Goal: Task Accomplishment & Management: Manage account settings

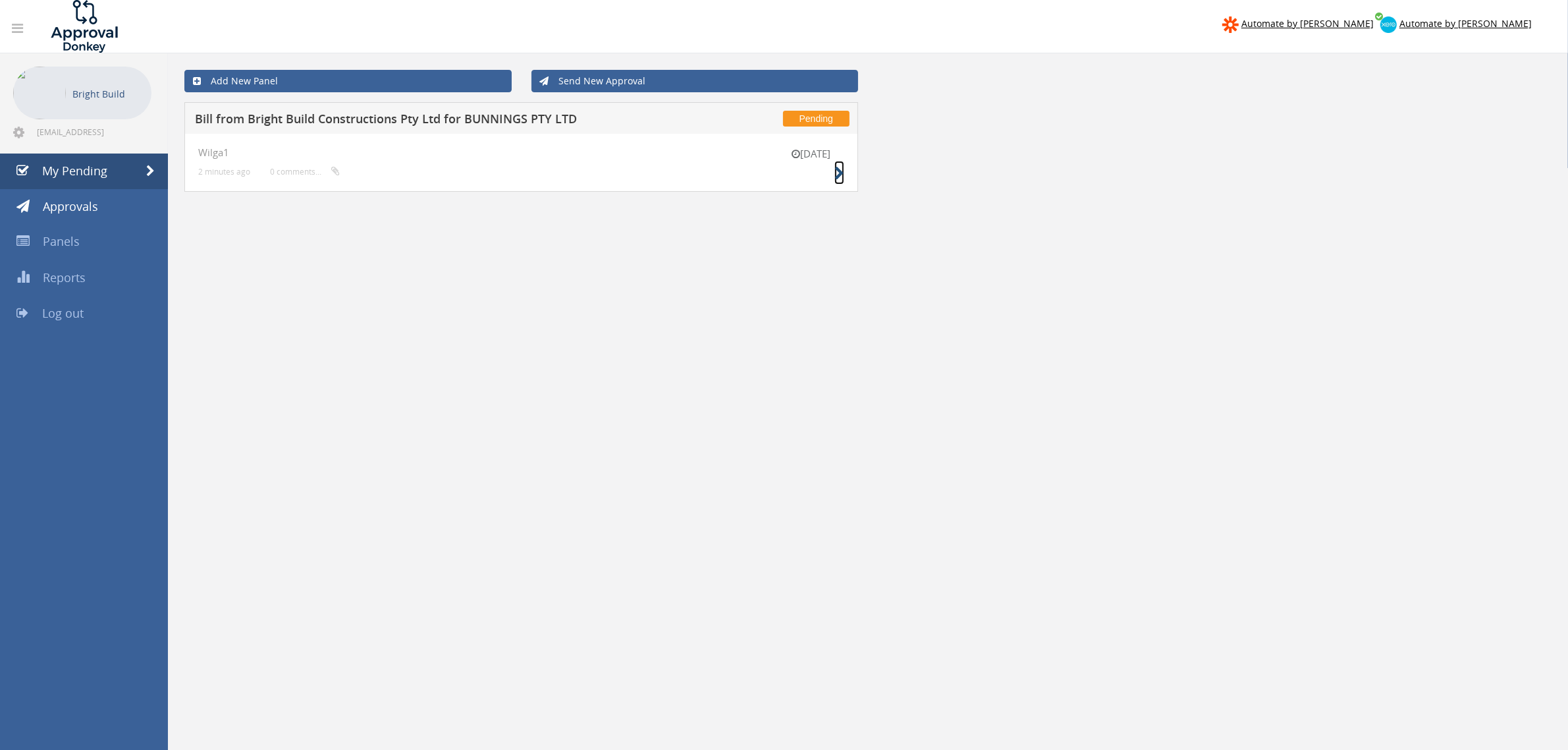
click at [844, 171] on icon at bounding box center [840, 174] width 10 height 14
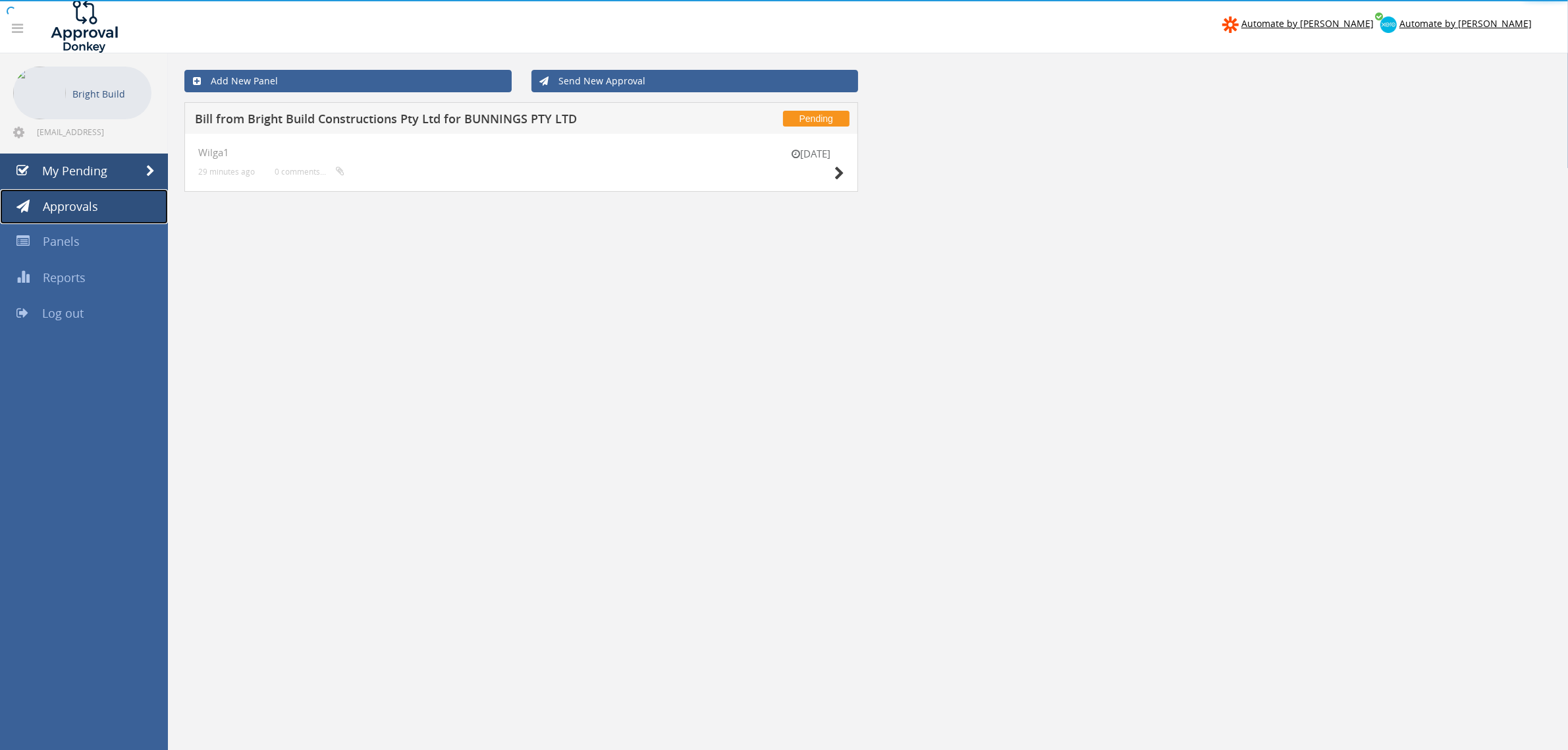
click at [89, 211] on span "Approvals" at bounding box center [70, 206] width 55 height 16
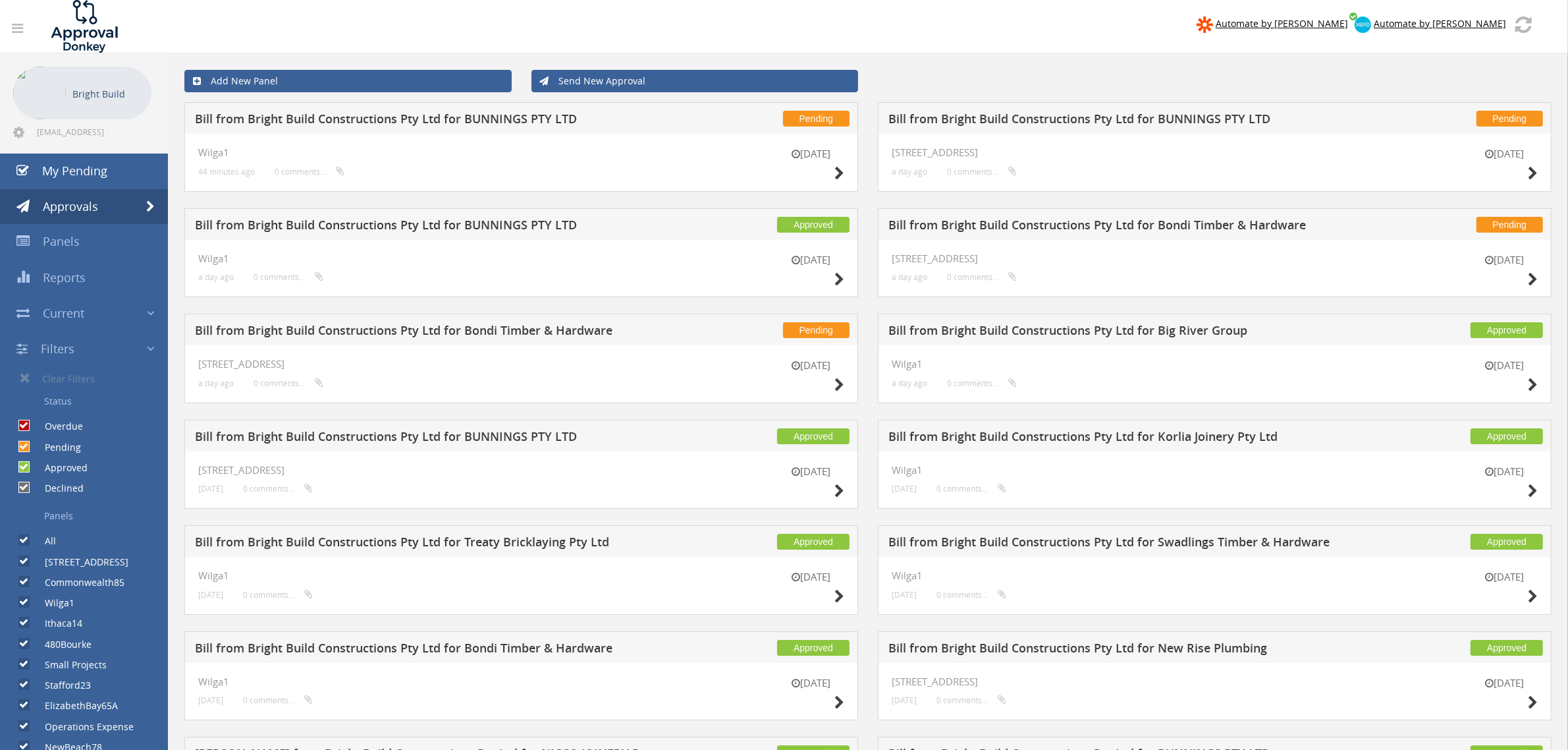
drag, startPoint x: 275, startPoint y: 364, endPoint x: 155, endPoint y: 364, distance: 120.0
click at [155, 364] on div "Automate by [PERSON_NAME] Automate by [PERSON_NAME] Bright Build [EMAIL_ADDRESS…" at bounding box center [784, 751] width 1568 height 1503
click at [1085, 285] on div "[DATE][STREET_ADDRESS] a day ago 0 comments..." at bounding box center [1214, 269] width 674 height 58
drag, startPoint x: 333, startPoint y: 32, endPoint x: 328, endPoint y: 24, distance: 9.4
click at [334, 31] on nav "Automate by [PERSON_NAME] Automate by [PERSON_NAME]" at bounding box center [784, 26] width 1588 height 53
